Goal: Task Accomplishment & Management: Manage account settings

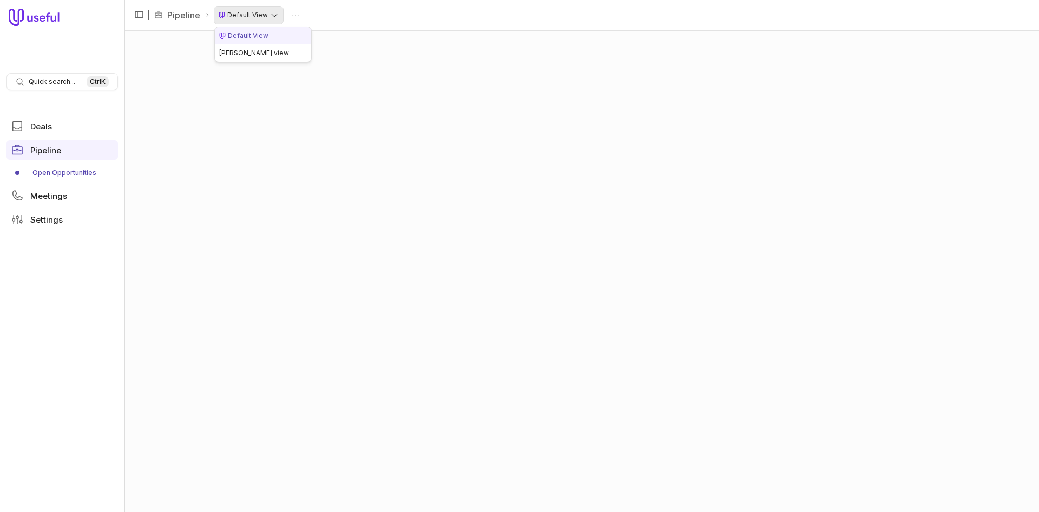
click at [260, 13] on html "Quick search... Ctrl K Deals Pipeline Open Opportunities Meetings Settings | Pi…" at bounding box center [519, 256] width 1039 height 512
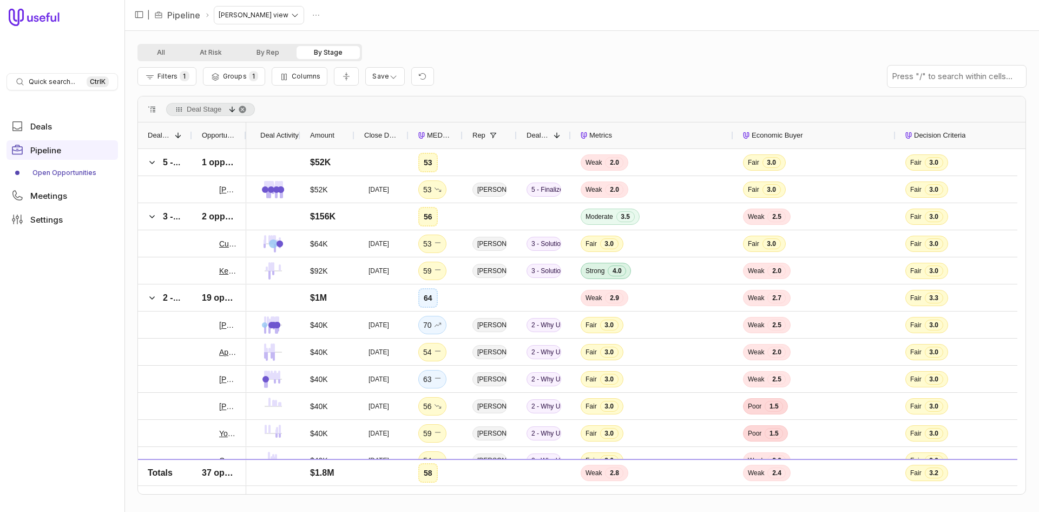
click at [246, 135] on div "Deal Activity" at bounding box center [273, 135] width 54 height 26
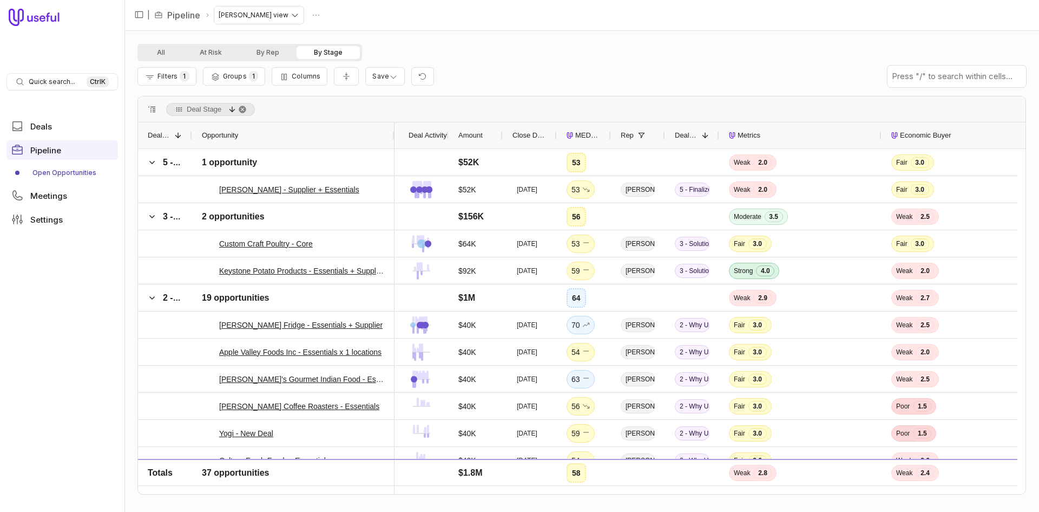
drag, startPoint x: 245, startPoint y: 135, endPoint x: 393, endPoint y: 127, distance: 148.5
click at [393, 127] on div at bounding box center [394, 135] width 4 height 26
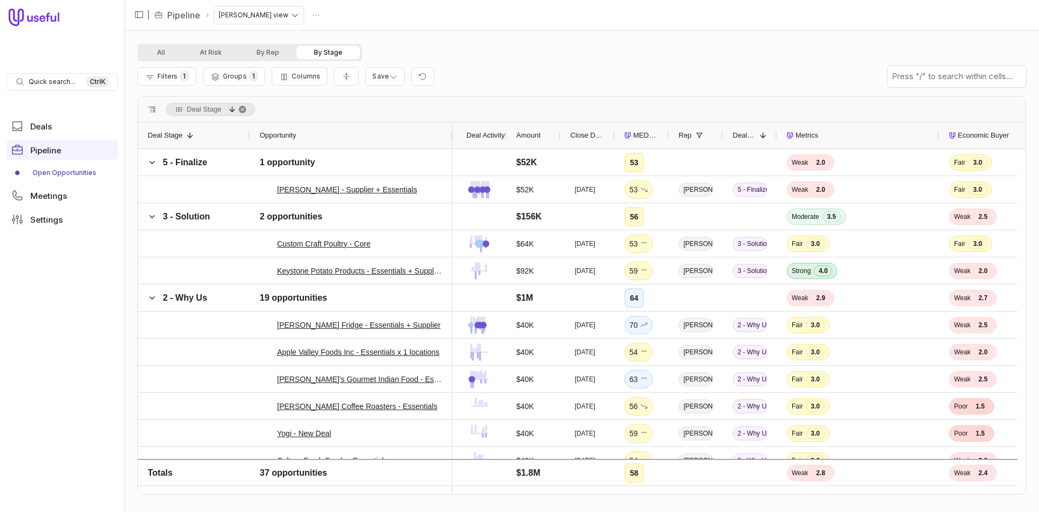
drag, startPoint x: 192, startPoint y: 133, endPoint x: 250, endPoint y: 132, distance: 57.9
click at [250, 132] on div at bounding box center [249, 135] width 4 height 26
click at [645, 138] on span "MEDDICC Score" at bounding box center [646, 135] width 26 height 13
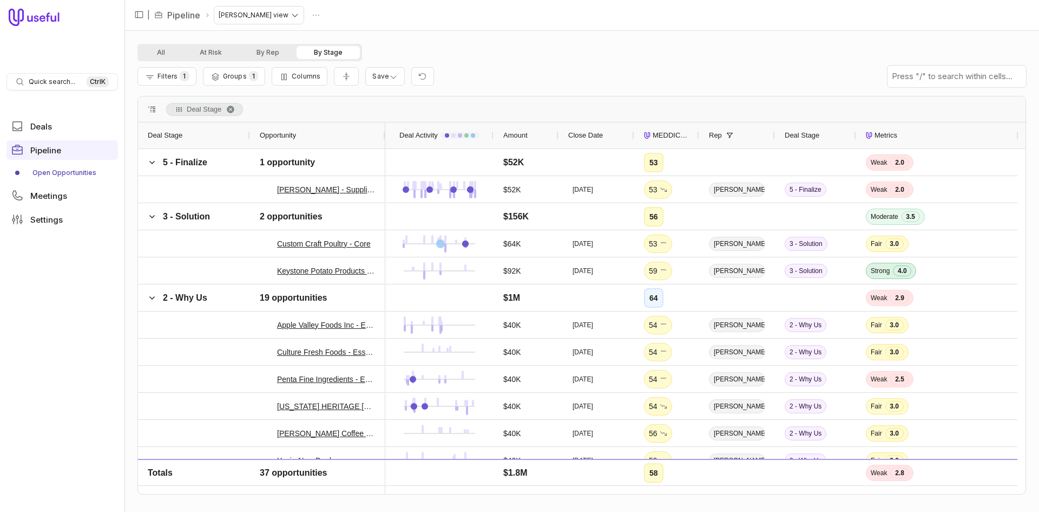
click at [662, 138] on span "MEDDICC Score" at bounding box center [671, 135] width 37 height 13
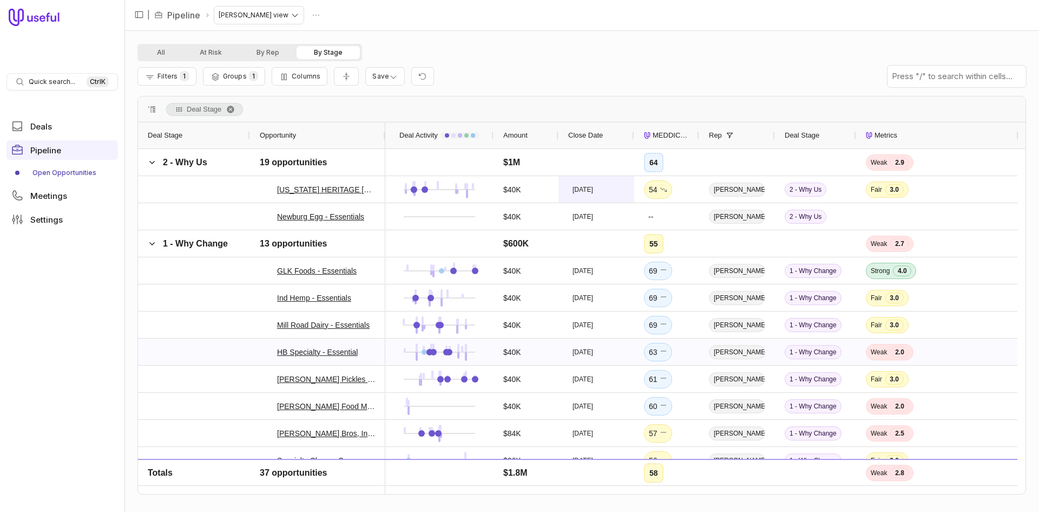
scroll to position [703, 0]
